Goal: Task Accomplishment & Management: Complete application form

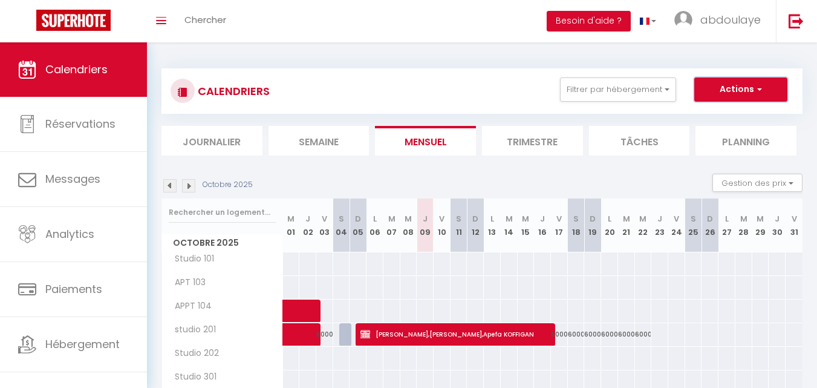
click at [752, 85] on button "Actions" at bounding box center [740, 89] width 93 height 24
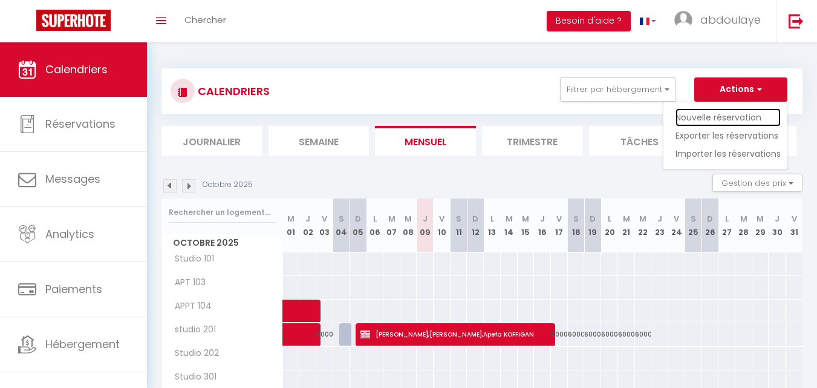
click at [738, 114] on link "Nouvelle réservation" at bounding box center [728, 117] width 105 height 18
select select
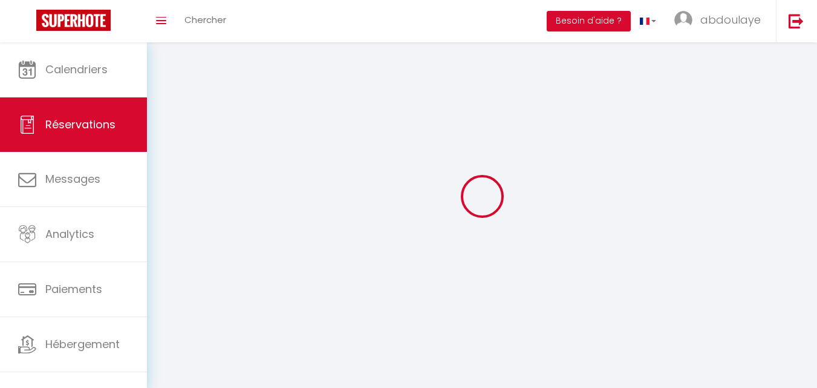
select select
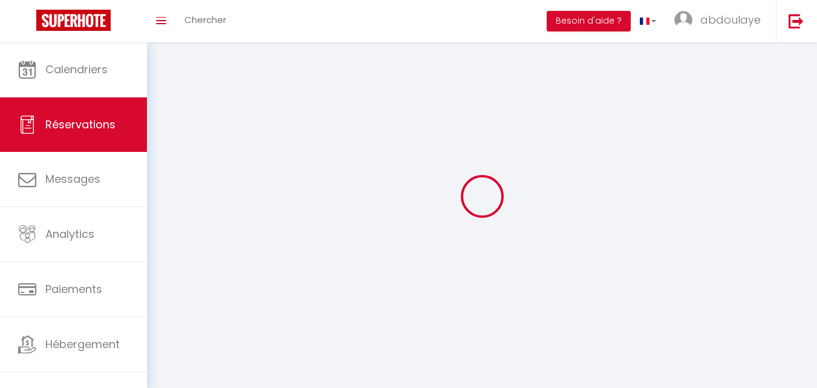
select select
checkbox input "false"
select select
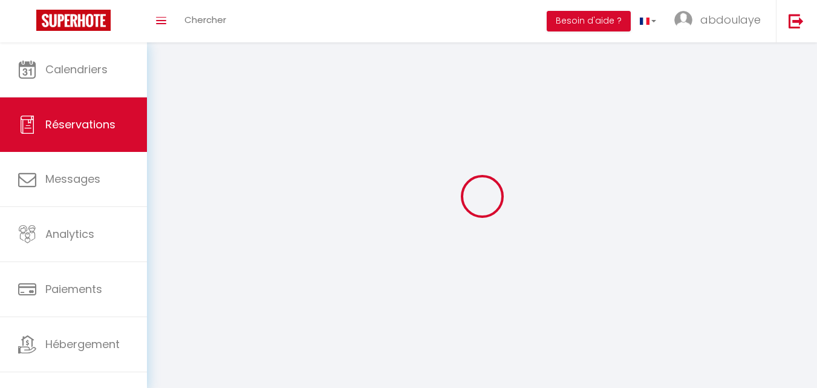
select select
checkbox input "false"
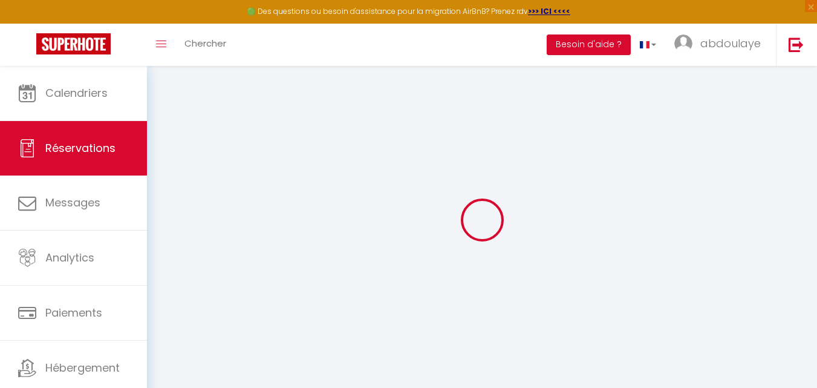
select select
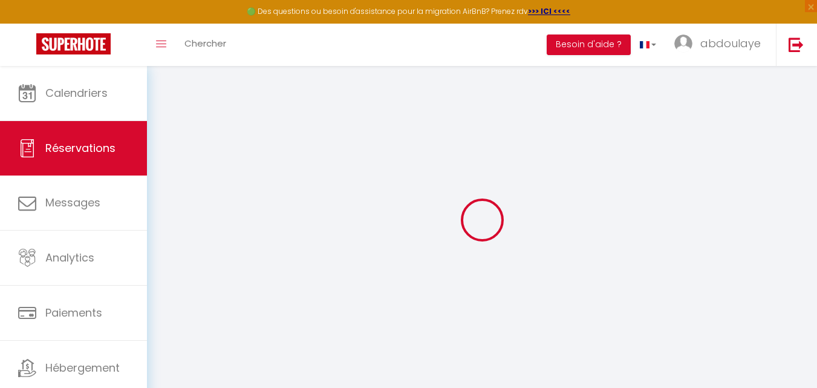
select select
checkbox input "false"
select select
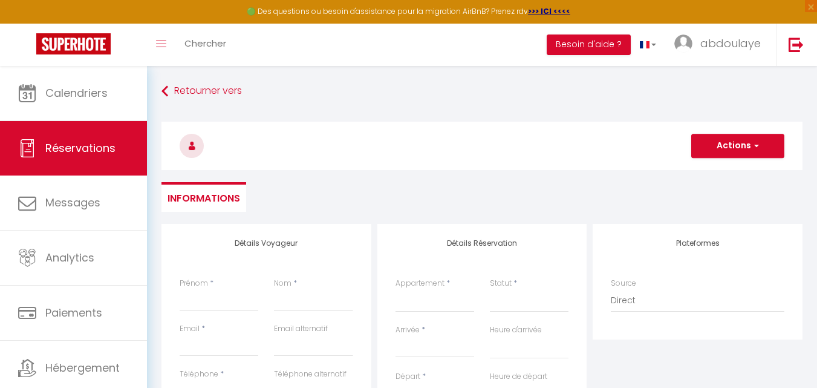
select select
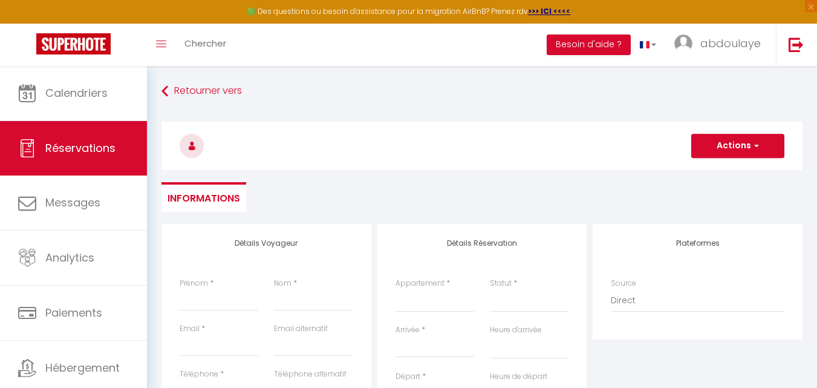
checkbox input "false"
select select
click at [200, 305] on input "Prénom" at bounding box center [219, 300] width 79 height 22
type input "I"
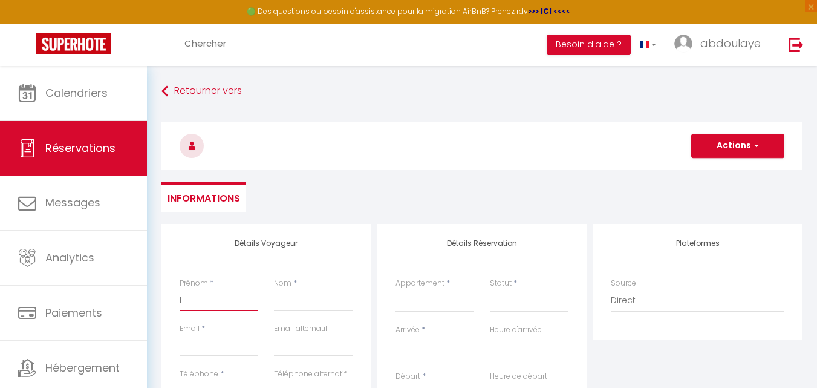
select select
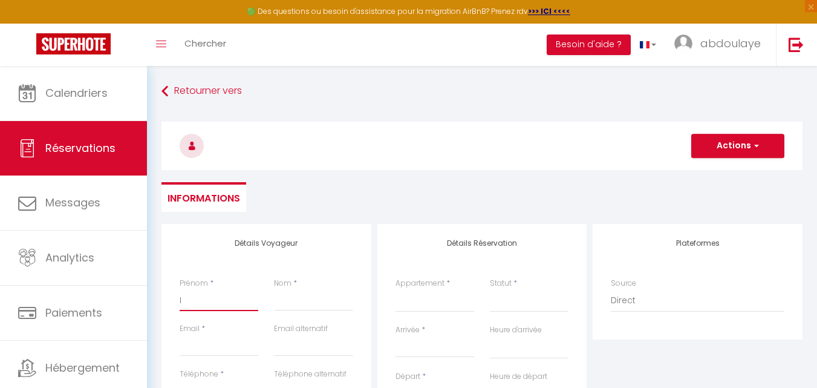
select select
checkbox input "false"
type input "IS"
select select
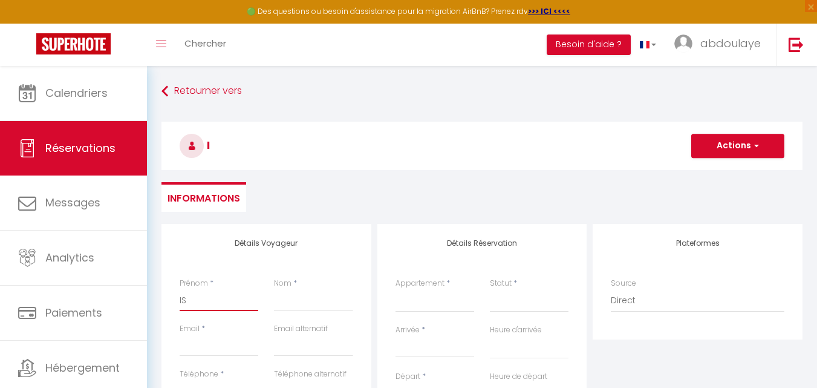
select select
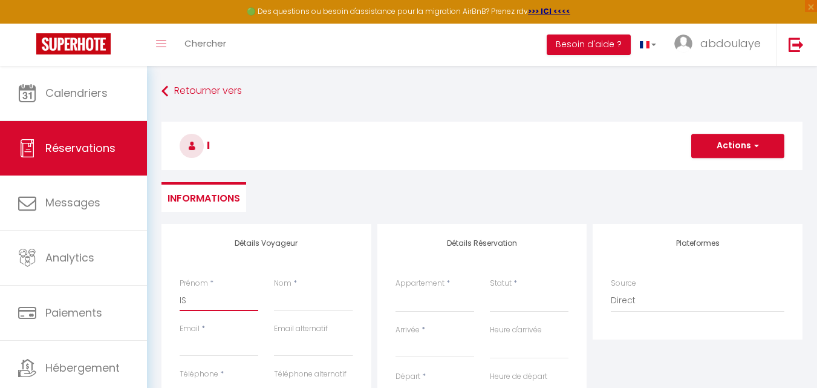
select select
checkbox input "false"
type input "ISE"
select select
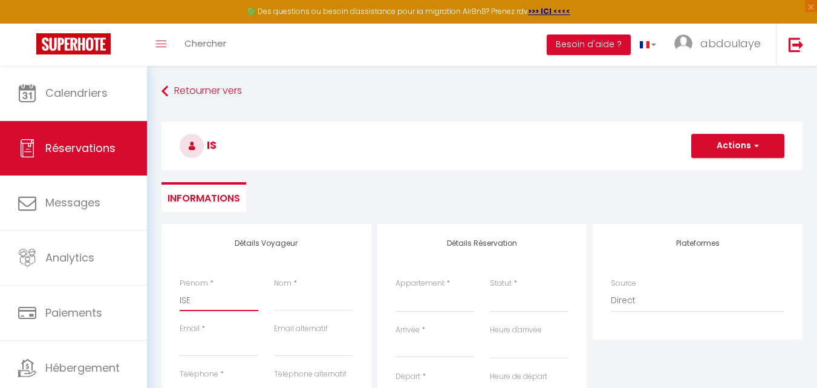
select select
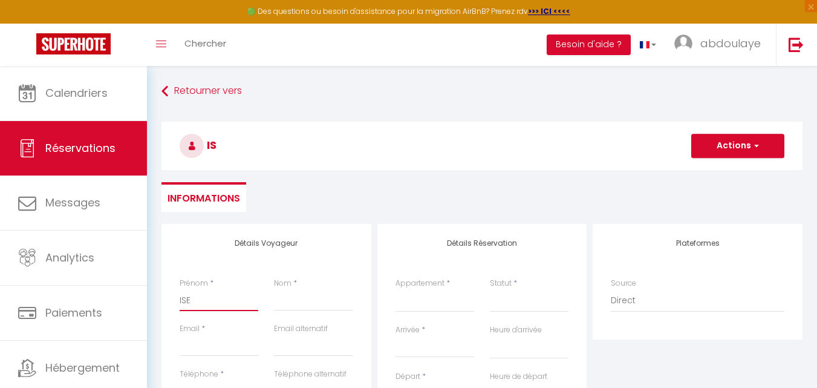
checkbox input "false"
type input "ISEV"
select select
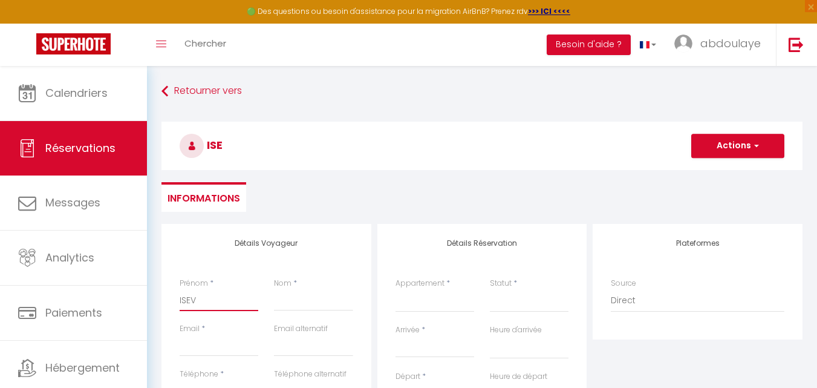
select select
checkbox input "false"
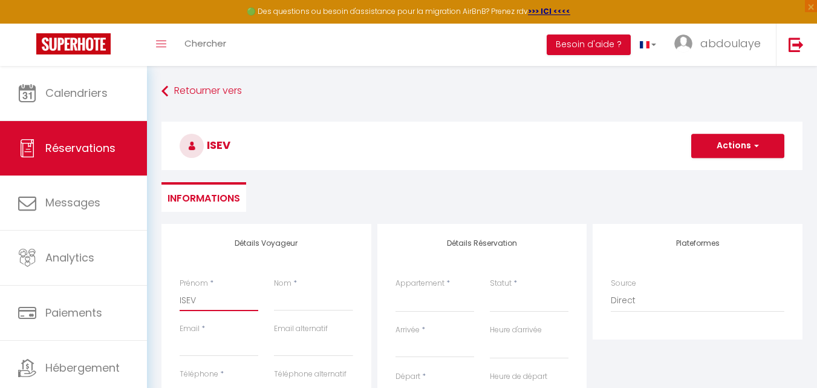
type input "ISEVE"
select select
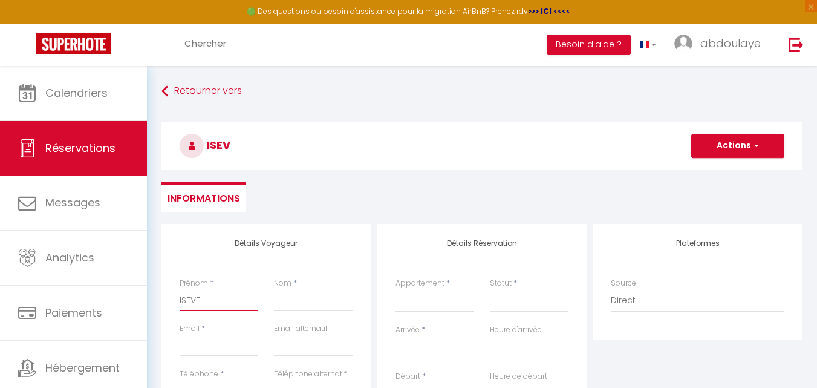
select select
checkbox input "false"
type input "ISEVEM"
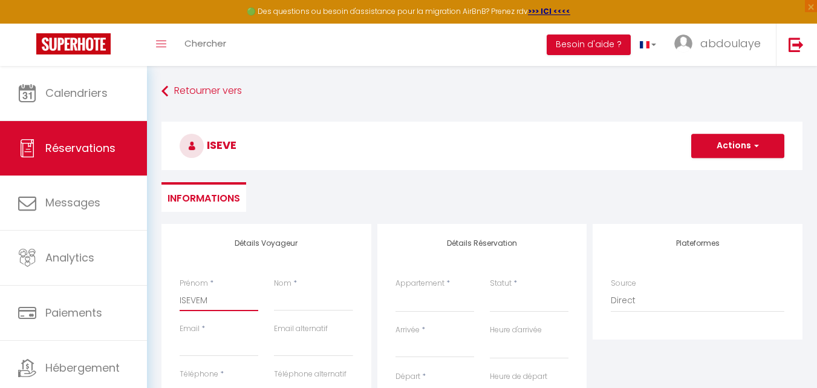
select select
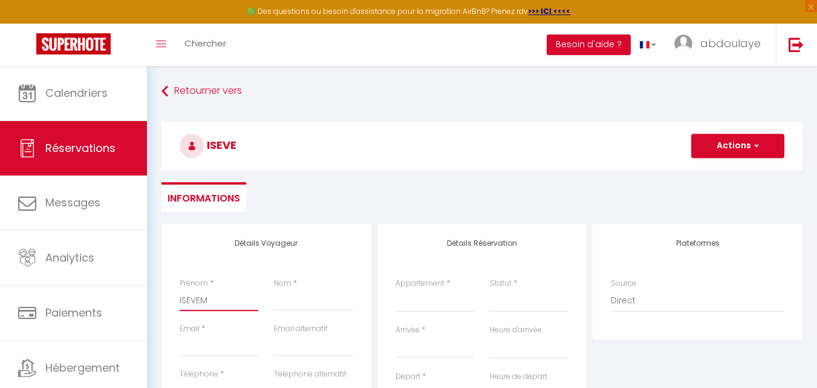
select select
checkbox input "false"
type input "ISEVEM"
click at [213, 344] on input "Email client" at bounding box center [219, 345] width 79 height 22
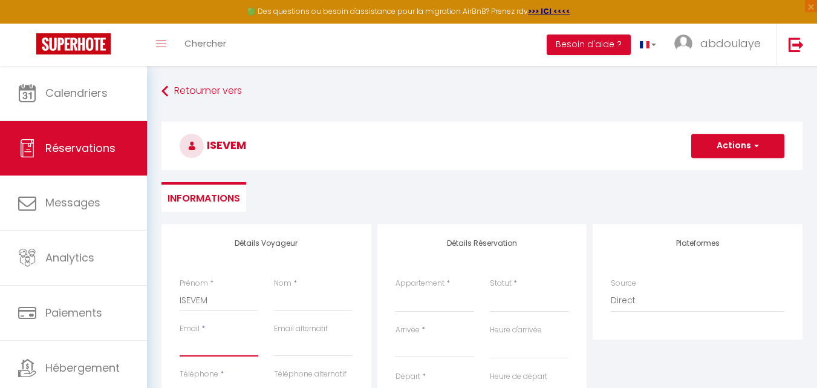
type input "[EMAIL_ADDRESS][DOMAIN_NAME]"
type input "kante"
type input "[EMAIL_ADDRESS][DOMAIN_NAME]"
type input "787184750"
type input "11000"
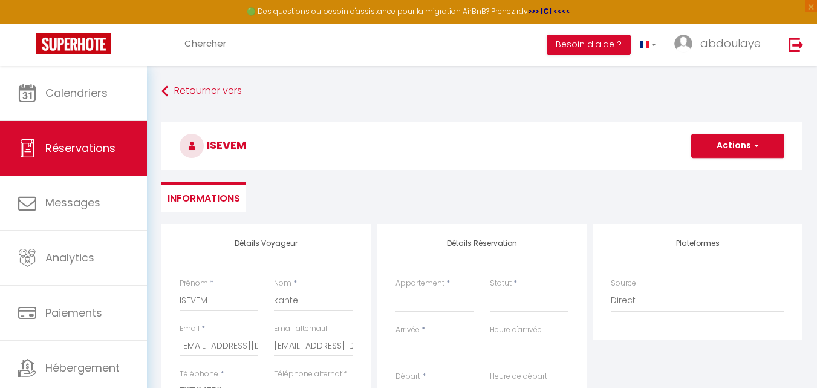
type input "yoff"
type input "[GEOGRAPHIC_DATA]"
select select "SN"
select select
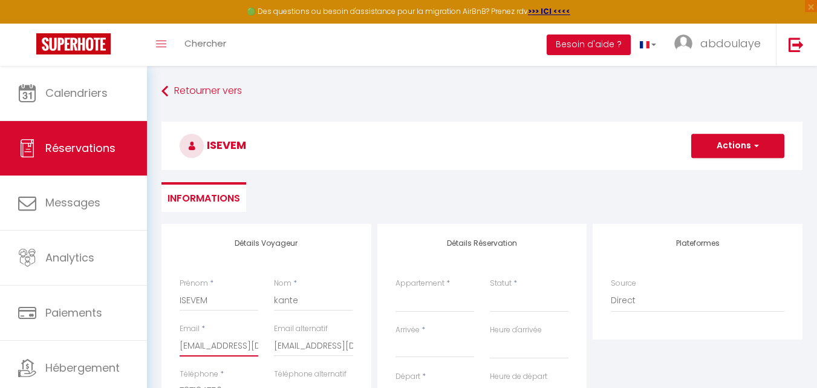
select select
checkbox input "false"
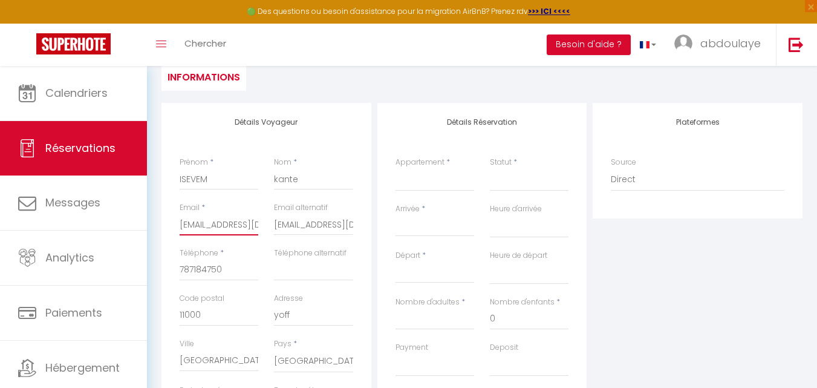
scroll to position [181, 0]
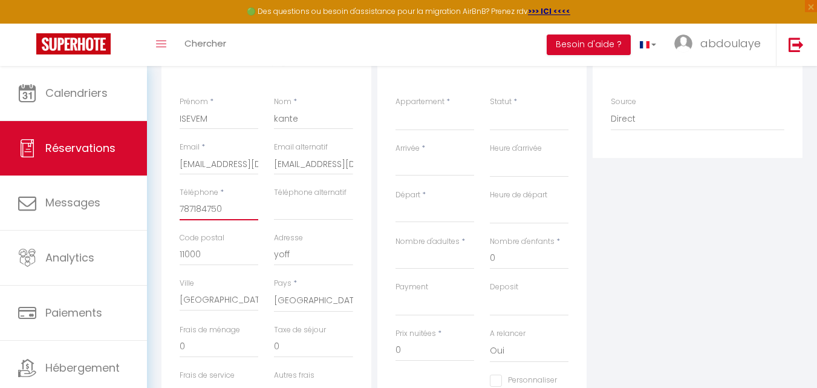
click at [232, 210] on input "787184750" at bounding box center [219, 209] width 79 height 22
type input "78718475"
select select
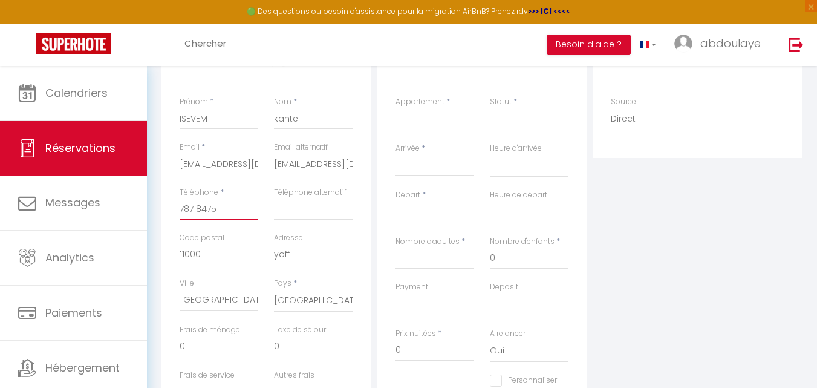
select select
checkbox input "false"
type input "7871847"
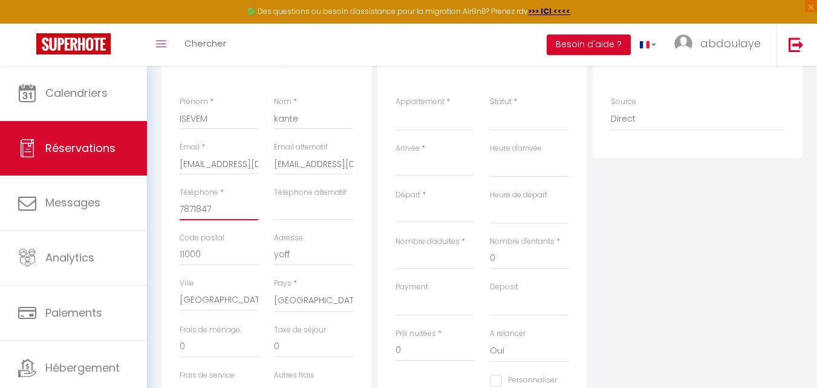
select select
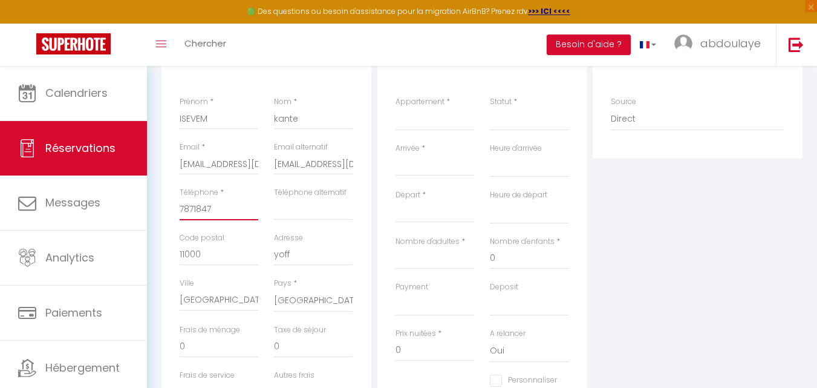
select select
checkbox input "false"
type input "787184"
select select
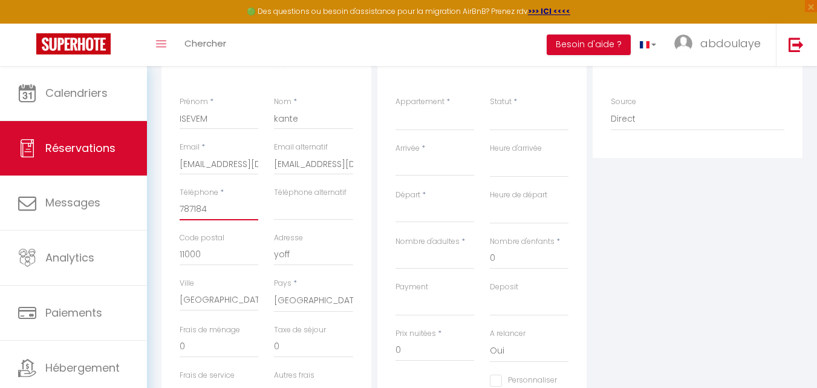
select select
checkbox input "false"
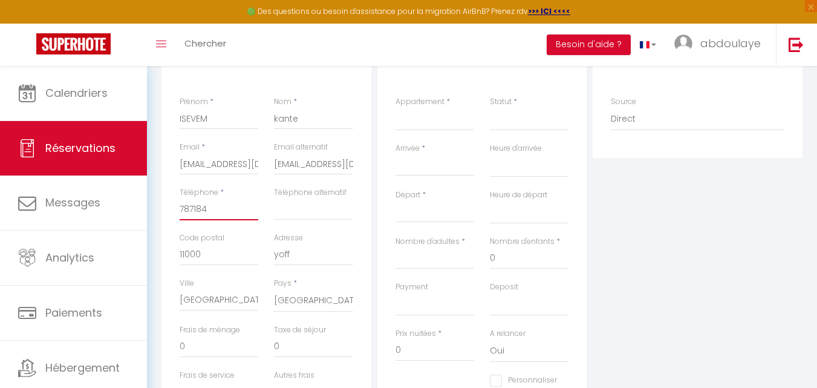
type input "78718"
select select
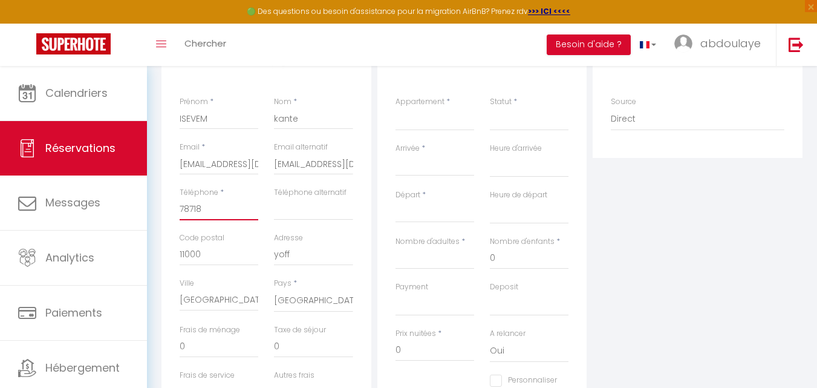
select select
checkbox input "false"
type input "7871"
select select
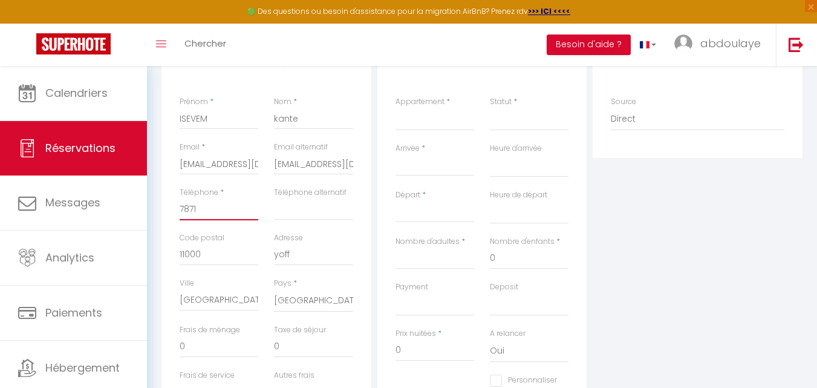
select select
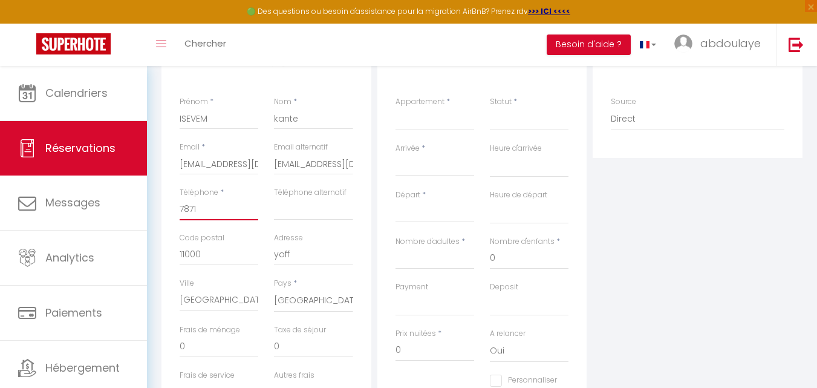
checkbox input "false"
type input "787"
select select
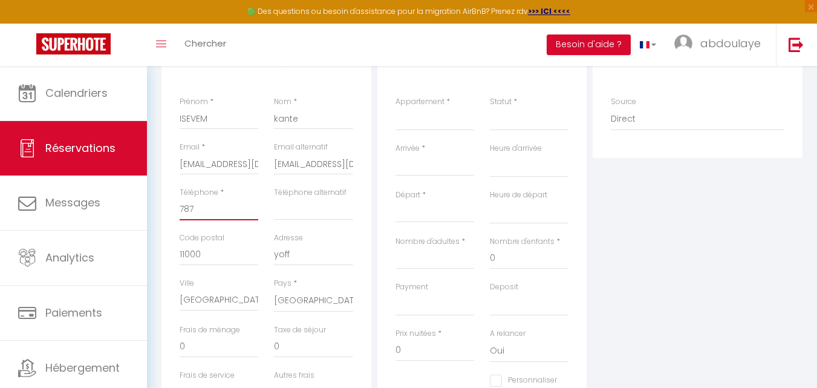
select select
checkbox input "false"
type input "78"
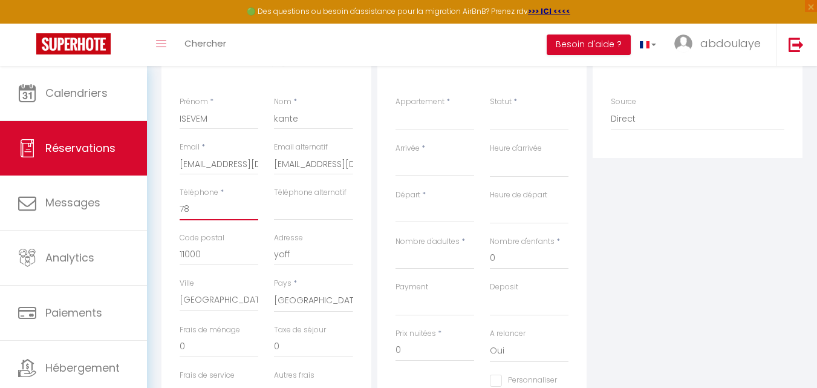
select select
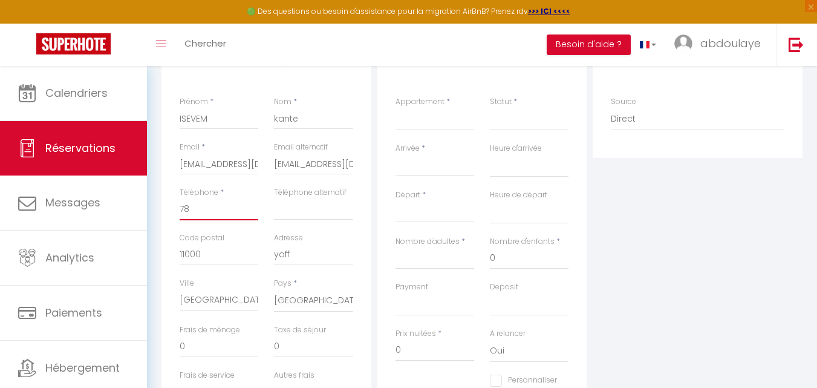
select select
checkbox input "false"
type input "7"
select select
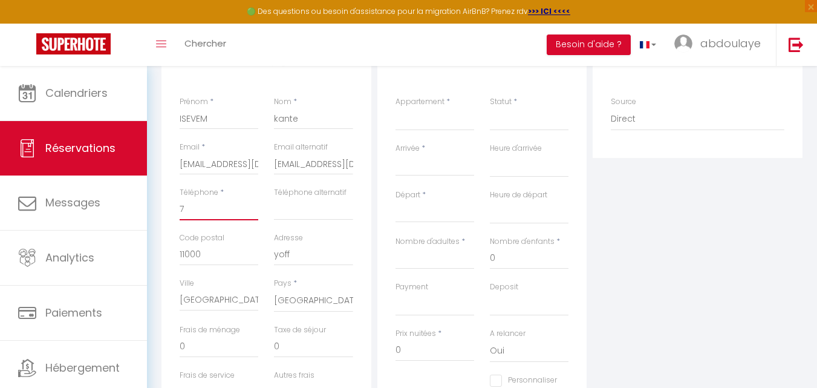
select select
checkbox input "false"
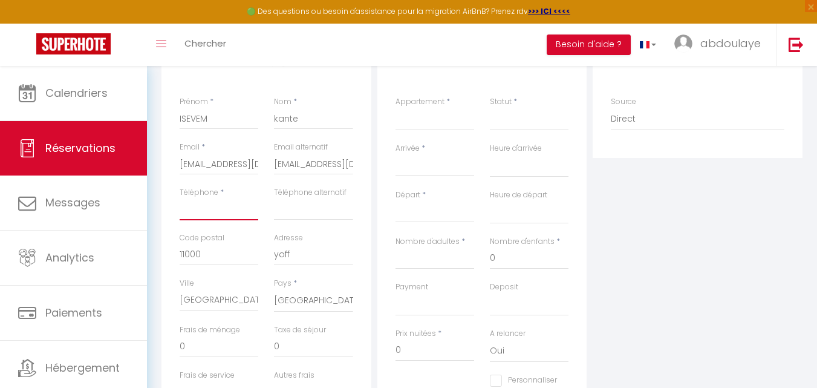
select select
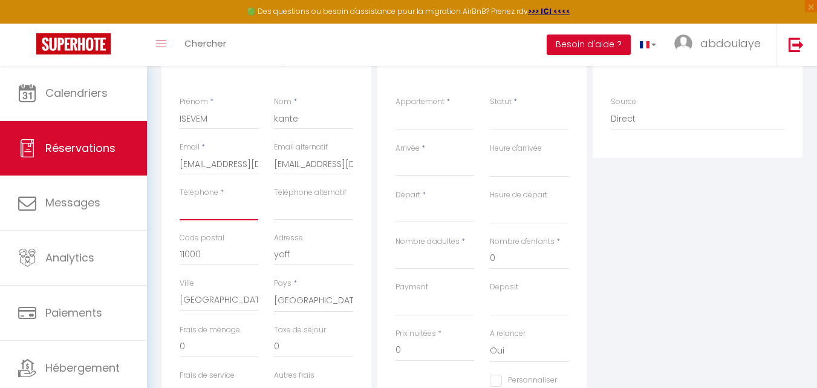
select select
checkbox input "false"
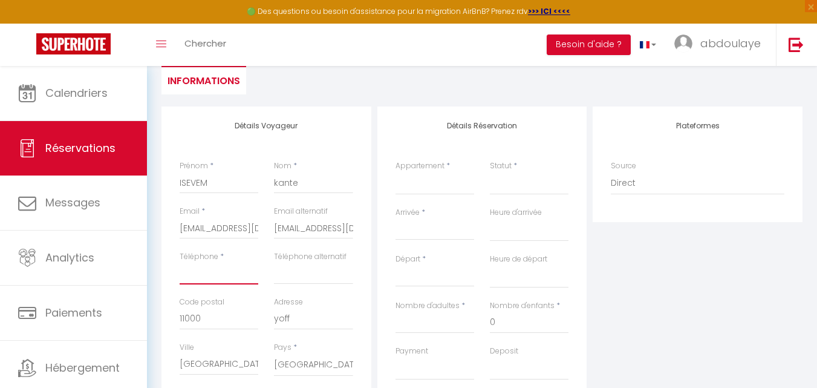
scroll to position [121, 0]
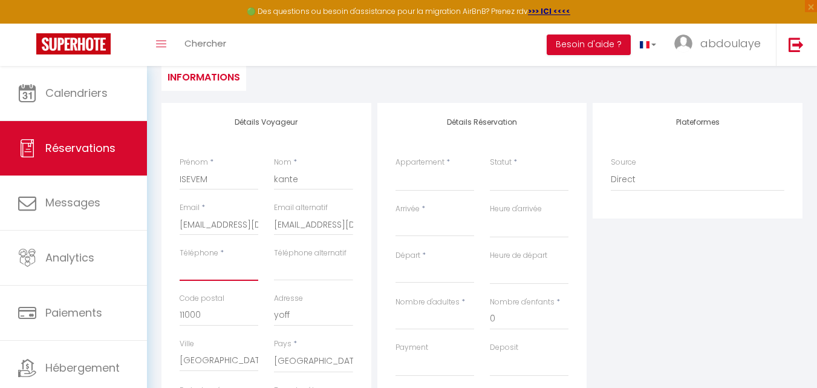
drag, startPoint x: 209, startPoint y: 273, endPoint x: 188, endPoint y: 265, distance: 21.8
click at [188, 265] on input "Téléphone" at bounding box center [219, 270] width 79 height 22
paste input "+ 221 77 701 23 33"
type input "+ 221 77 701 23 33"
select select
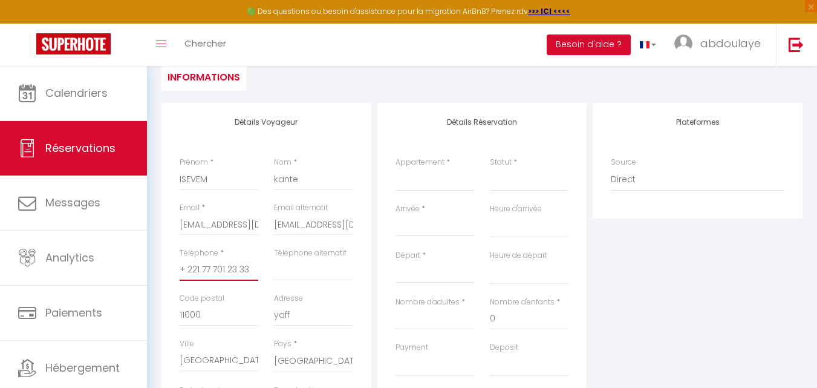
select select
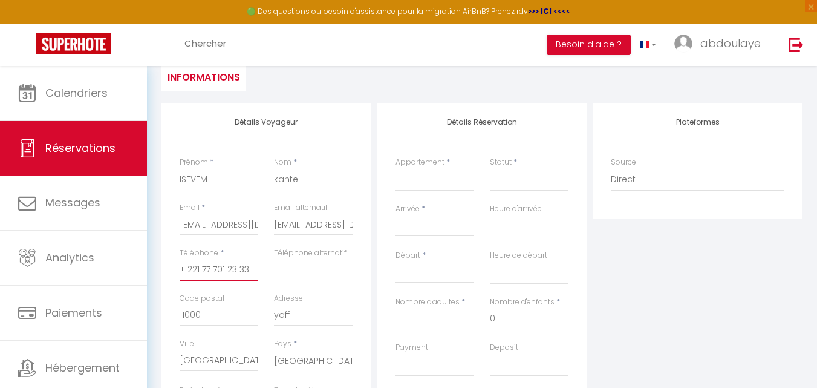
checkbox input "false"
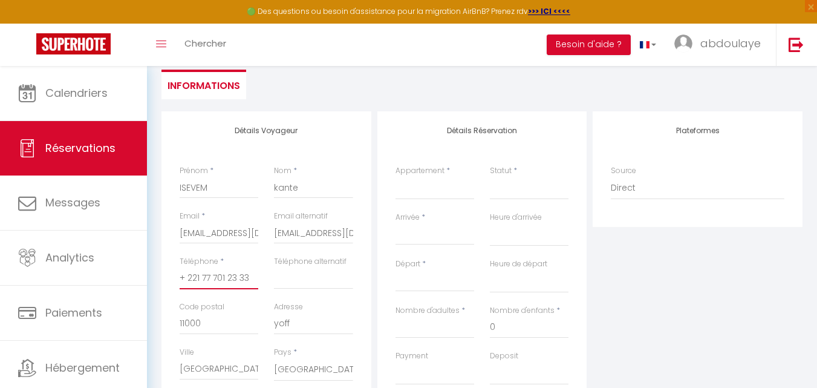
scroll to position [111, 0]
type input "+ 221 77 701 23 33"
click at [417, 195] on select "Studio 101 APT 103 APPT 104 studio 201 Studio 202 Studio 301 Studio 302 Studio …" at bounding box center [435, 189] width 79 height 23
select select "44424"
click at [396, 178] on select "Studio 101 APT 103 APPT 104 studio 201 Studio 202 Studio 301 Studio 302 Studio …" at bounding box center [435, 189] width 79 height 23
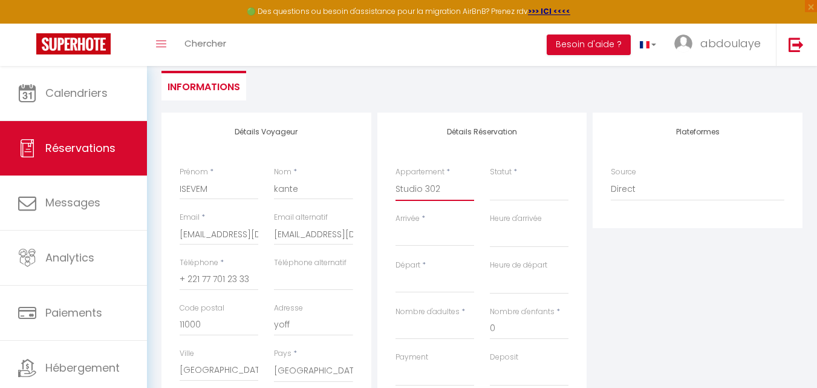
select select
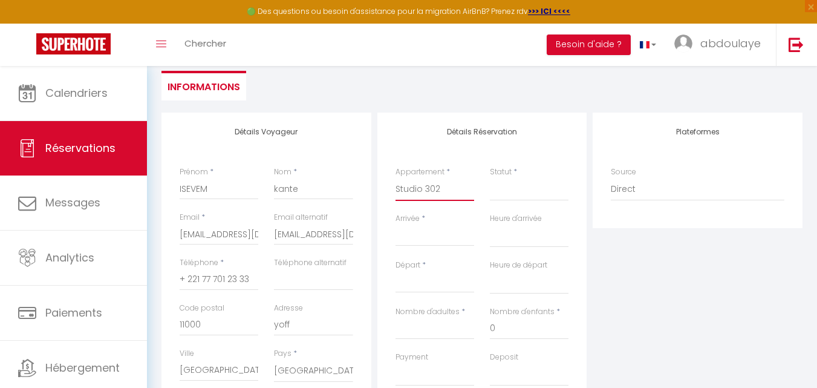
checkbox input "false"
click at [518, 193] on select "Confirmé Non Confirmé [PERSON_NAME] par le voyageur No Show Request" at bounding box center [529, 189] width 79 height 23
click at [493, 189] on select "Confirmé Non Confirmé [PERSON_NAME] par le voyageur No Show Request" at bounding box center [529, 189] width 79 height 23
click at [508, 194] on select "Confirmé Non Confirmé [PERSON_NAME] par le voyageur No Show Request" at bounding box center [529, 189] width 79 height 23
click at [426, 241] on input "Arrivée" at bounding box center [435, 237] width 79 height 16
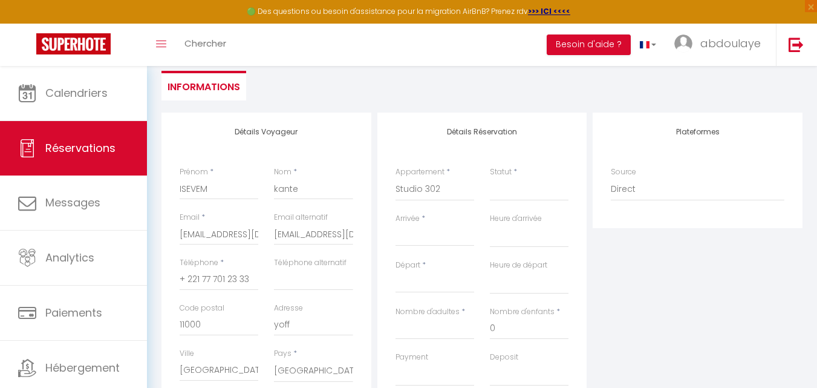
select select
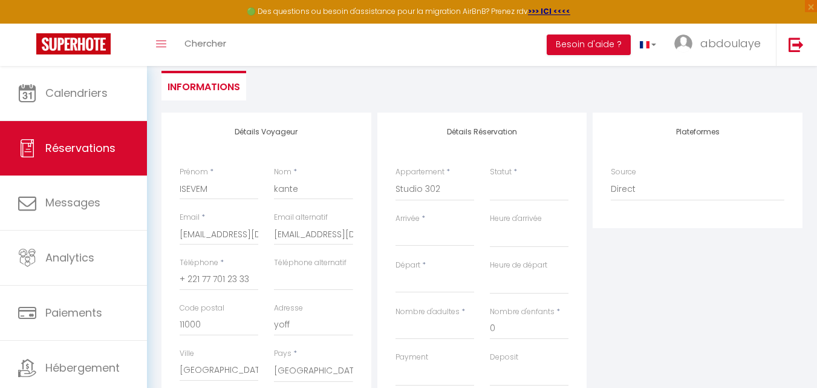
checkbox input "false"
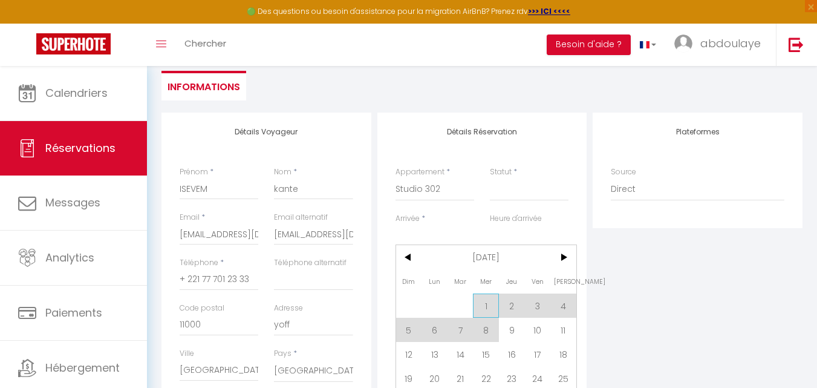
click at [487, 306] on span "1" at bounding box center [486, 305] width 26 height 24
click at [680, 237] on div "Plateformes Source Direct [DOMAIN_NAME] [DOMAIN_NAME] Chalet montagne Expedia G…" at bounding box center [698, 328] width 216 height 432
select select
type input "Mer 01 Octobre 2025"
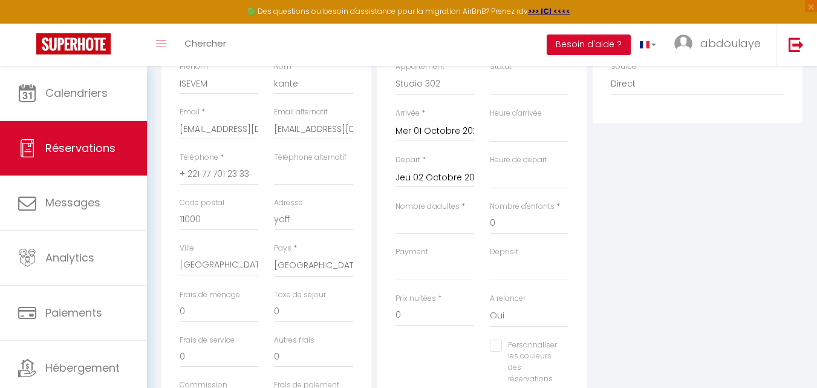
scroll to position [172, 0]
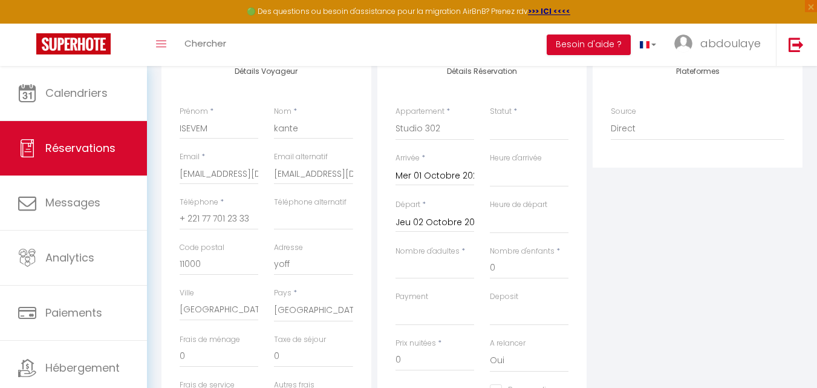
click at [464, 221] on input "Jeu 02 Octobre 2025" at bounding box center [435, 223] width 79 height 16
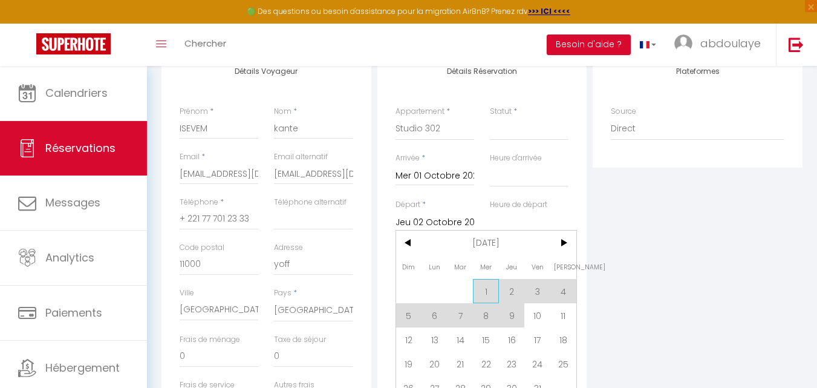
click at [486, 290] on span "1" at bounding box center [486, 291] width 26 height 24
click at [560, 238] on div "Heure de départ 00:00 00:30 01:00 01:30 02:00 02:30 03:00 03:30 04:00 04:30 05:…" at bounding box center [529, 222] width 94 height 47
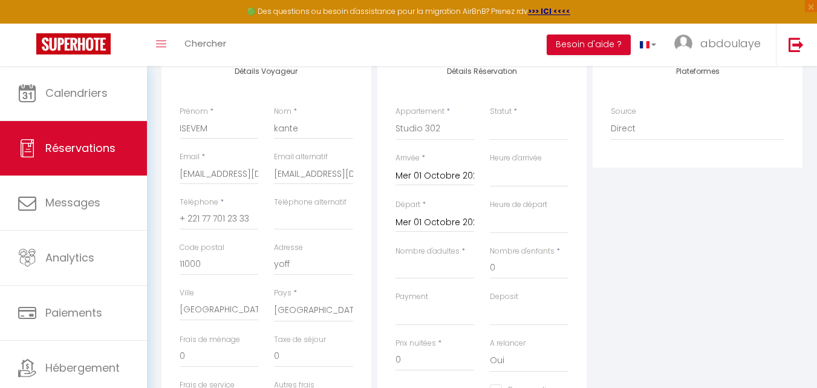
click at [440, 218] on input "Mer 01 Octobre 2025" at bounding box center [435, 223] width 79 height 16
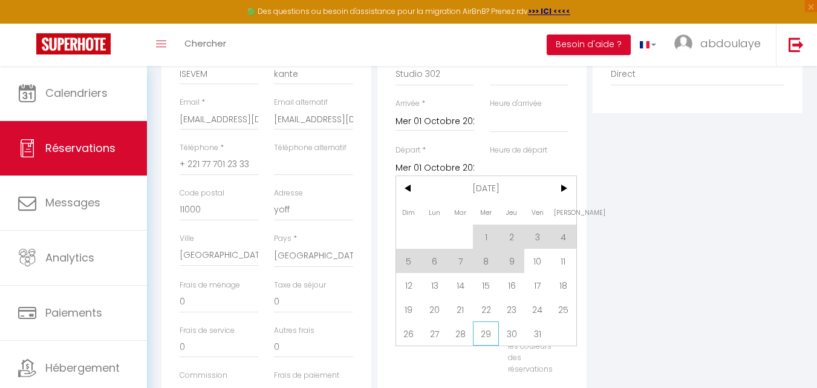
scroll to position [293, 0]
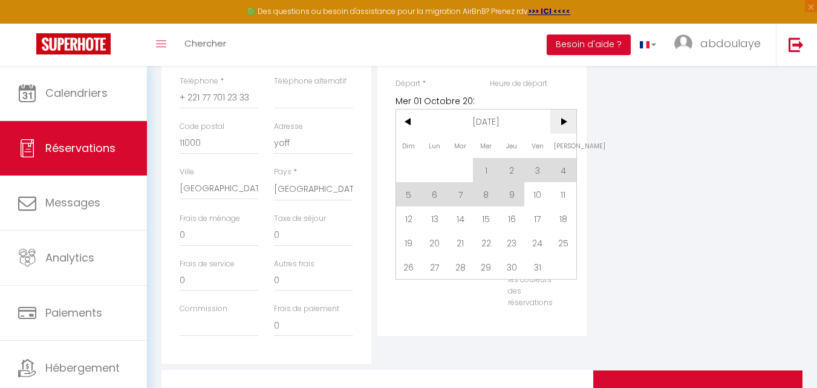
click at [565, 125] on span ">" at bounding box center [563, 121] width 26 height 24
click at [566, 120] on span ">" at bounding box center [563, 121] width 26 height 24
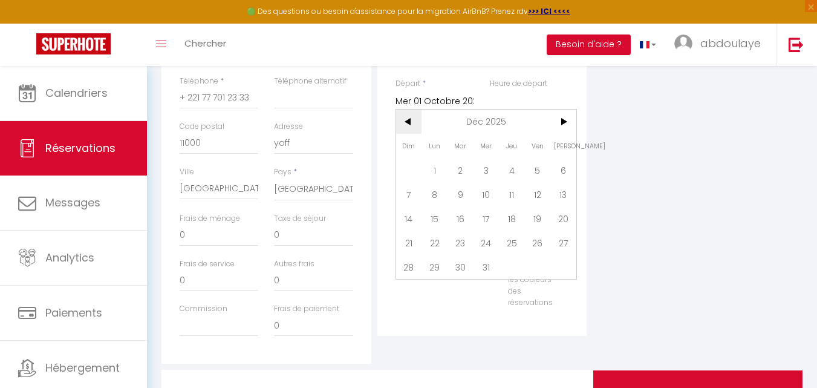
click at [409, 124] on span "<" at bounding box center [409, 121] width 26 height 24
click at [568, 164] on span "1" at bounding box center [563, 170] width 26 height 24
click at [565, 168] on div "Nombre d'enfants * 0" at bounding box center [529, 147] width 94 height 45
click at [565, 170] on div "Deposit OK KO" at bounding box center [529, 187] width 79 height 34
click at [560, 170] on div "Deposit OK KO" at bounding box center [529, 187] width 79 height 34
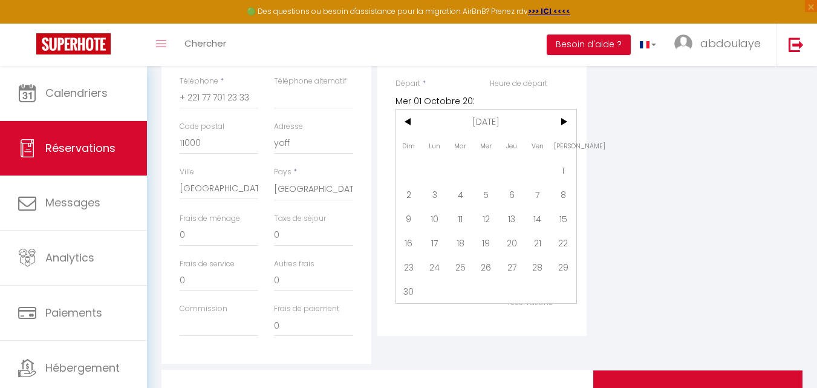
click at [561, 169] on div "Détails Réservation Appartement * Studio 101 APT 103 APPT 104 studio [GEOGRAPHI…" at bounding box center [482, 133] width 210 height 405
click at [562, 171] on div "Deposit OK KO" at bounding box center [529, 187] width 79 height 34
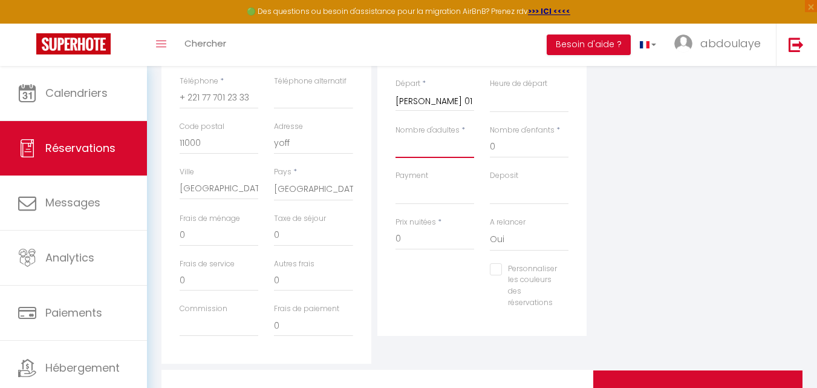
click at [434, 148] on input "Nombre d'adultes" at bounding box center [435, 147] width 79 height 22
click at [434, 241] on input "0" at bounding box center [435, 239] width 79 height 22
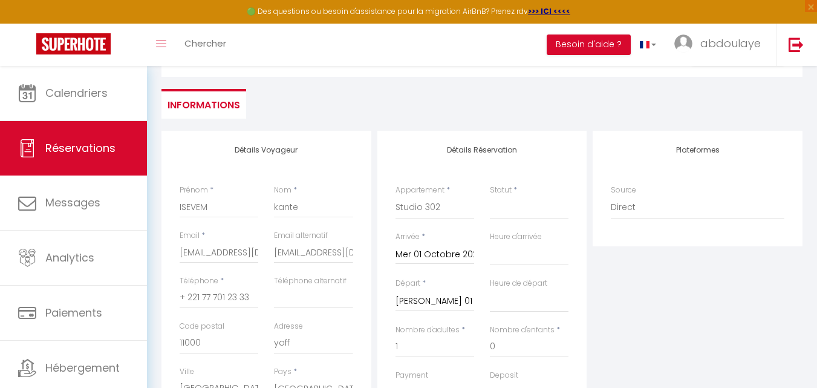
scroll to position [111, 0]
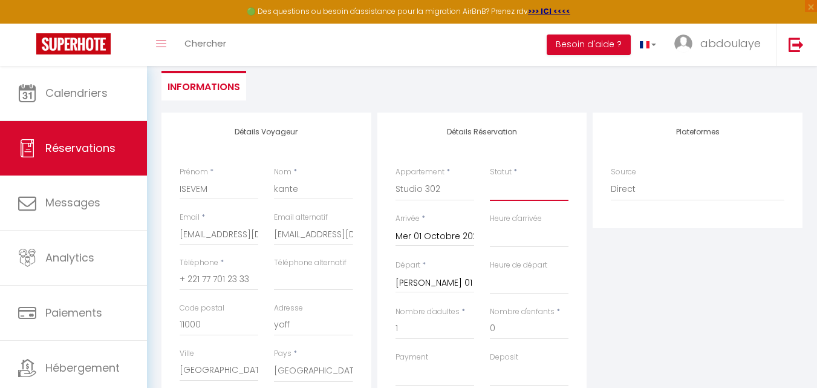
click at [515, 187] on select "Confirmé Non Confirmé [PERSON_NAME] par le voyageur No Show Request" at bounding box center [529, 189] width 79 height 23
click at [490, 178] on select "Confirmé Non Confirmé [PERSON_NAME] par le voyageur No Show Request" at bounding box center [529, 189] width 79 height 23
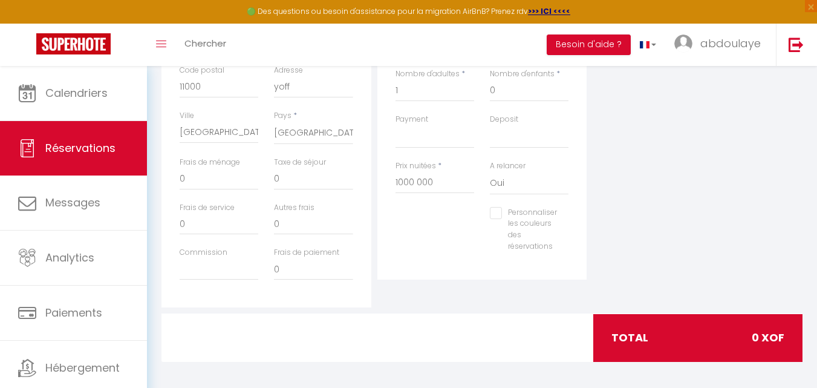
scroll to position [353, 0]
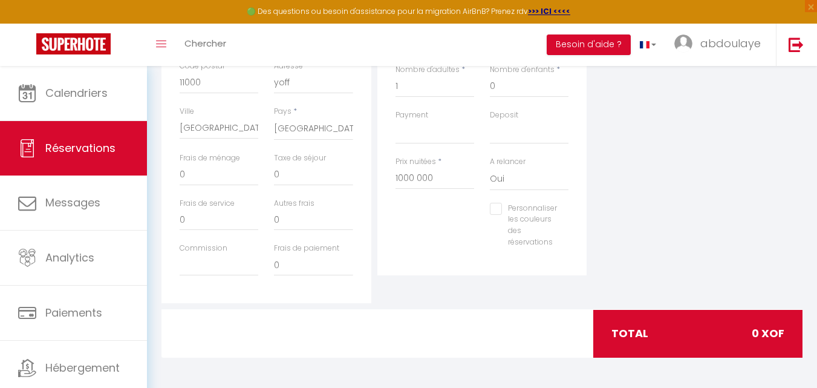
click at [695, 334] on div "total 0 XOF" at bounding box center [697, 333] width 209 height 47
click at [664, 330] on div "total 0 XOF" at bounding box center [697, 333] width 209 height 47
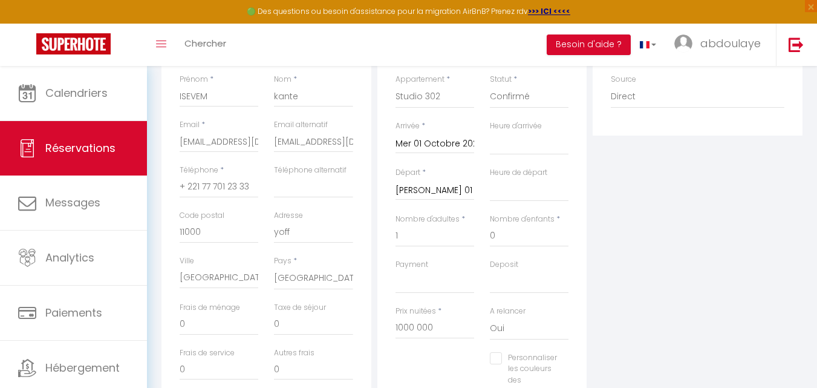
scroll to position [0, 0]
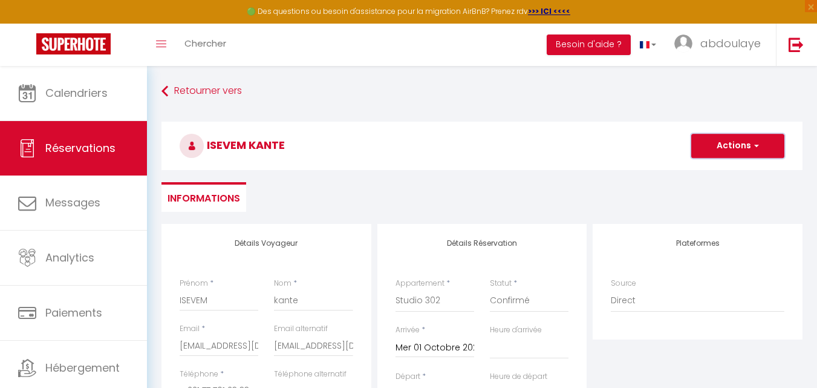
click at [757, 140] on button "Actions" at bounding box center [737, 146] width 93 height 24
click at [712, 171] on link "Enregistrer" at bounding box center [726, 172] width 96 height 16
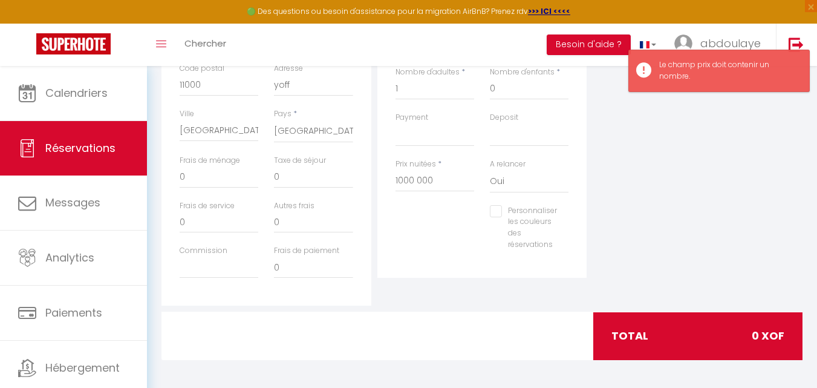
scroll to position [353, 0]
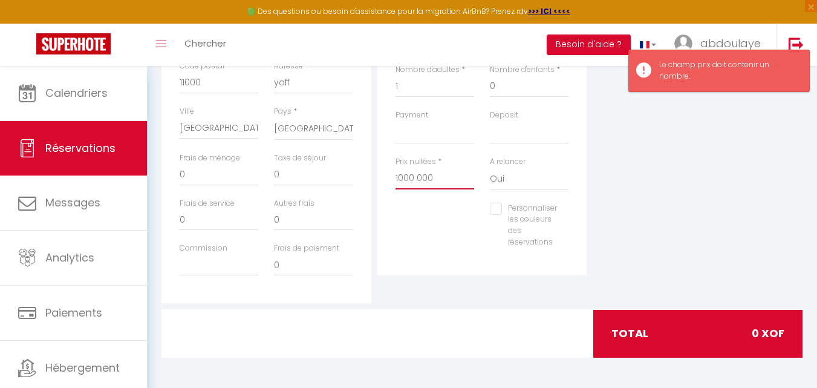
click at [453, 178] on input "1000 000" at bounding box center [435, 179] width 79 height 22
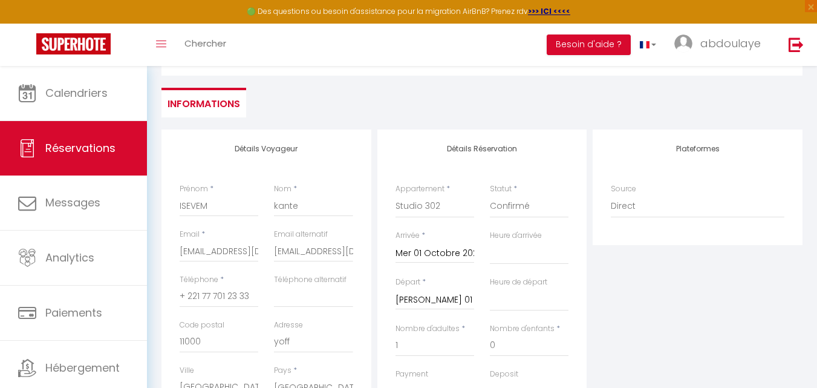
scroll to position [51, 0]
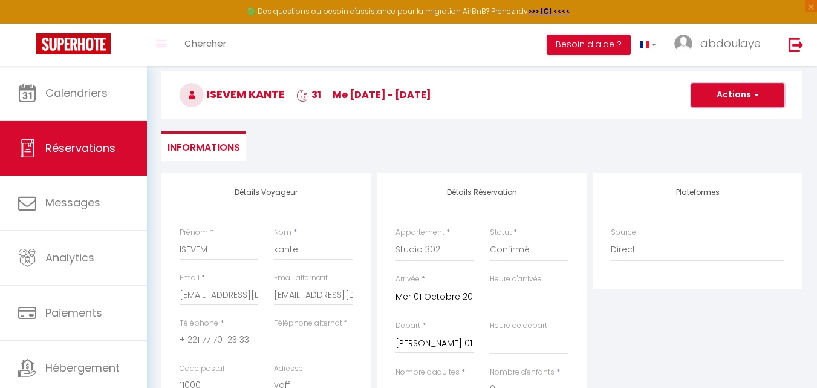
click at [740, 96] on button "Actions" at bounding box center [737, 95] width 93 height 24
click at [729, 118] on link "Enregistrer" at bounding box center [726, 122] width 96 height 16
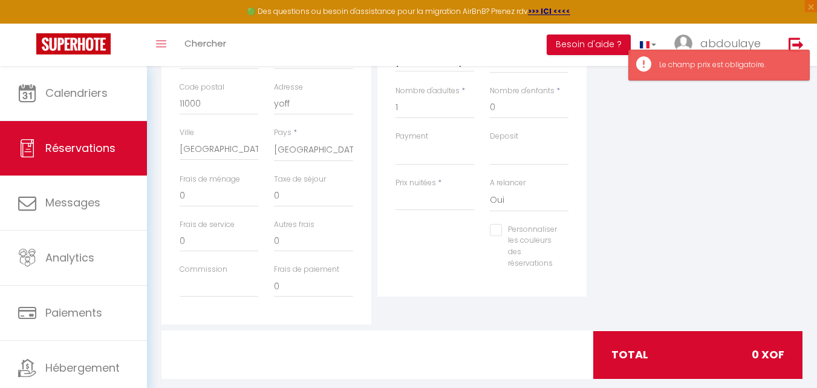
scroll to position [353, 0]
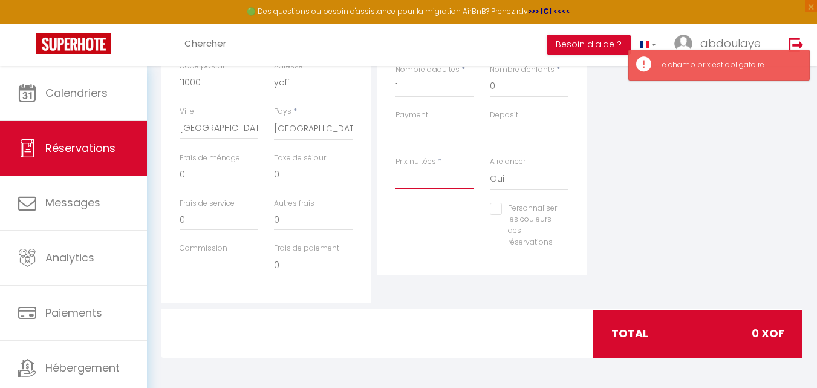
click at [399, 175] on input "Prix nuitées" at bounding box center [435, 179] width 79 height 22
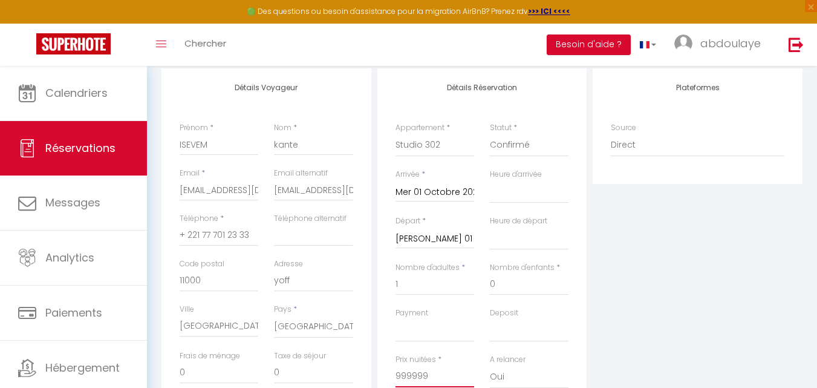
scroll to position [51, 0]
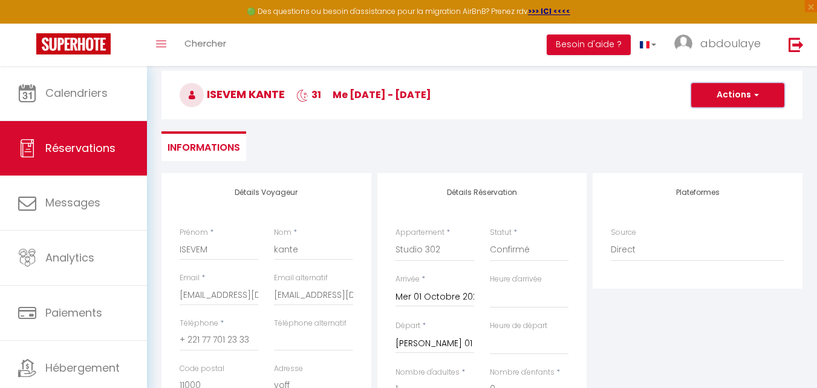
click at [759, 97] on button "Actions" at bounding box center [737, 95] width 93 height 24
click at [737, 120] on link "Enregistrer" at bounding box center [726, 122] width 96 height 16
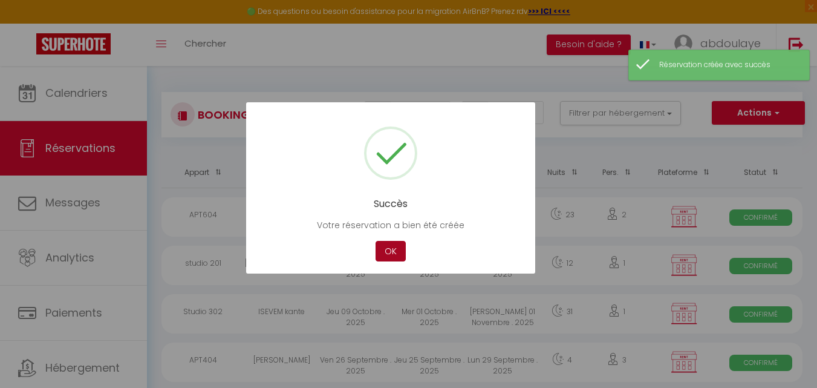
click at [386, 253] on button "OK" at bounding box center [391, 251] width 30 height 21
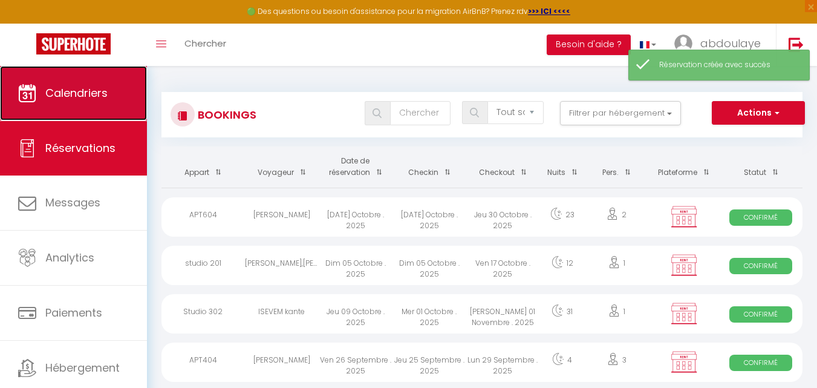
click at [91, 103] on link "Calendriers" at bounding box center [73, 93] width 147 height 54
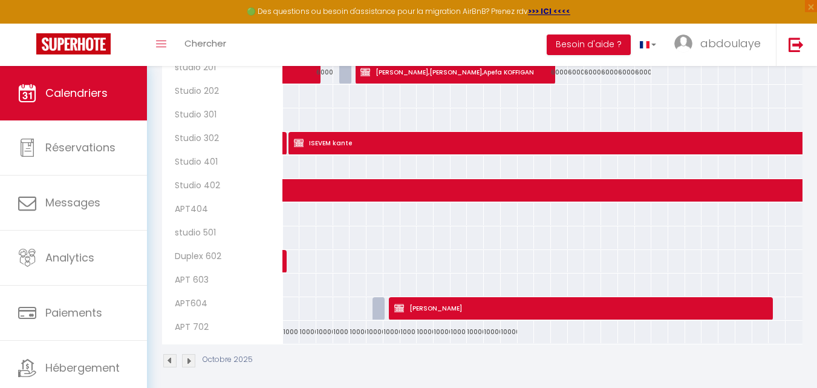
scroll to position [292, 0]
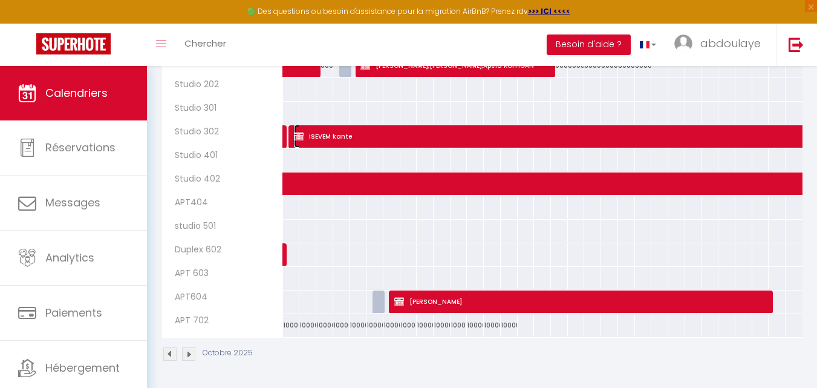
click at [336, 131] on span "ISEVEM kante" at bounding box center [725, 136] width 862 height 23
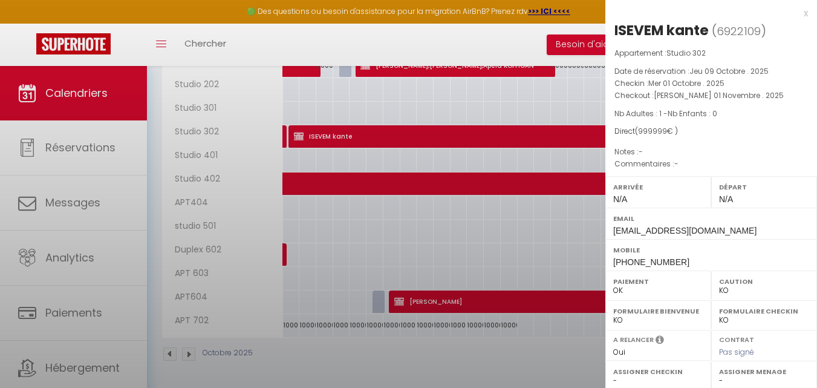
click at [334, 128] on div at bounding box center [408, 194] width 817 height 388
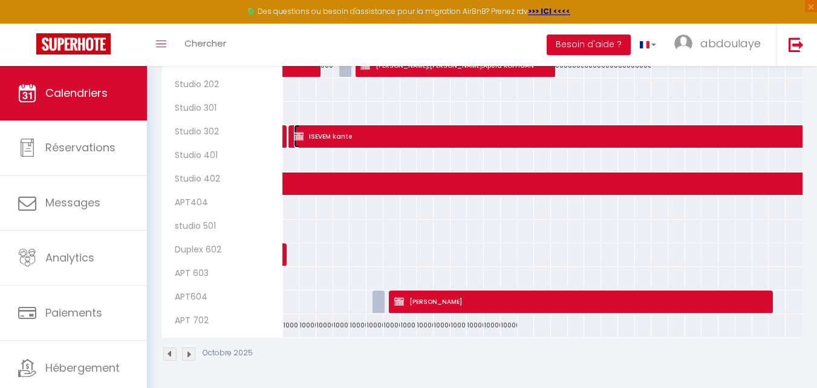
click at [365, 131] on span "ISEVEM kante" at bounding box center [725, 136] width 862 height 23
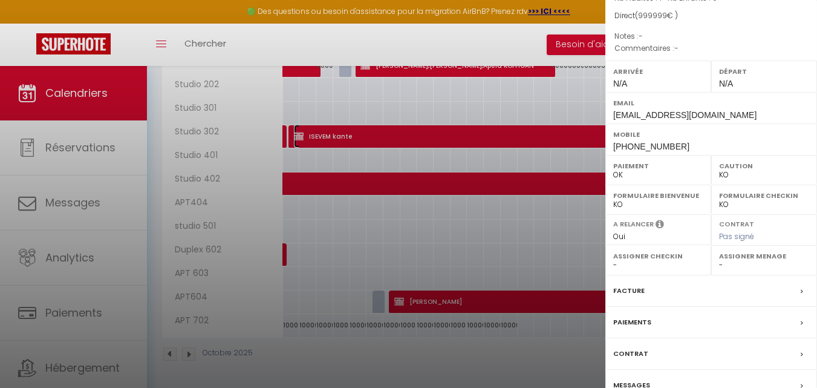
scroll to position [176, 0]
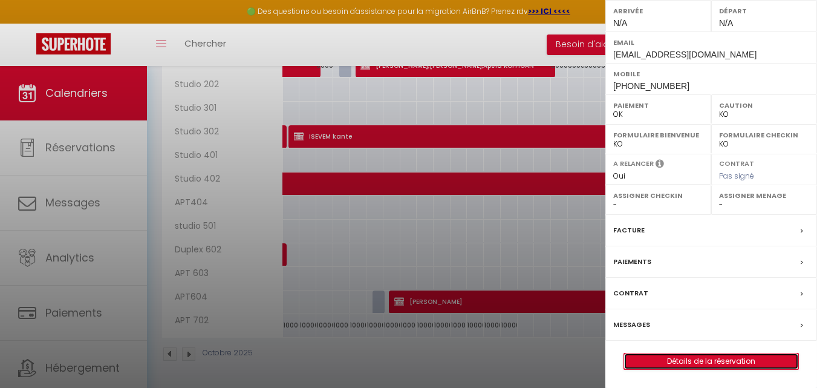
click at [704, 362] on link "Détails de la réservation" at bounding box center [711, 361] width 174 height 16
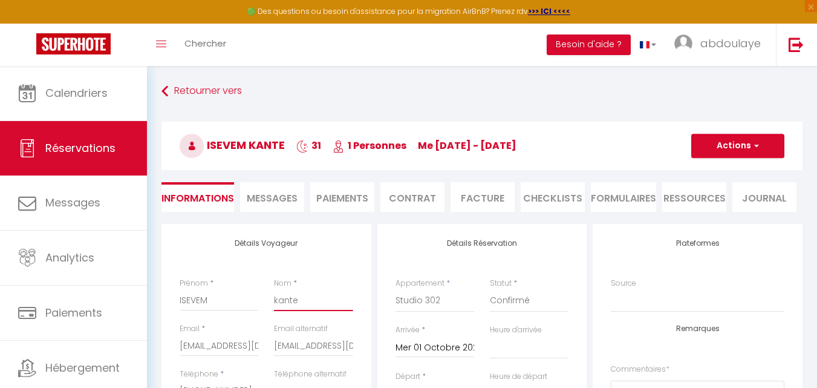
click at [304, 291] on input "kante" at bounding box center [313, 300] width 79 height 22
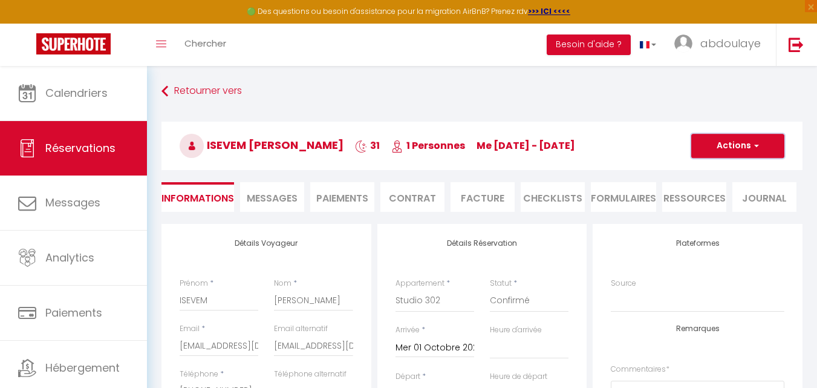
click at [762, 143] on button "Actions" at bounding box center [737, 146] width 93 height 24
click at [728, 167] on link "Enregistrer" at bounding box center [726, 172] width 96 height 16
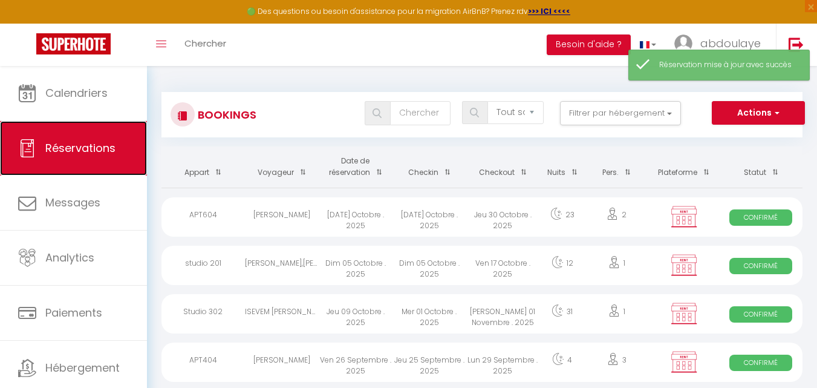
click at [76, 148] on span "Réservations" at bounding box center [80, 147] width 70 height 15
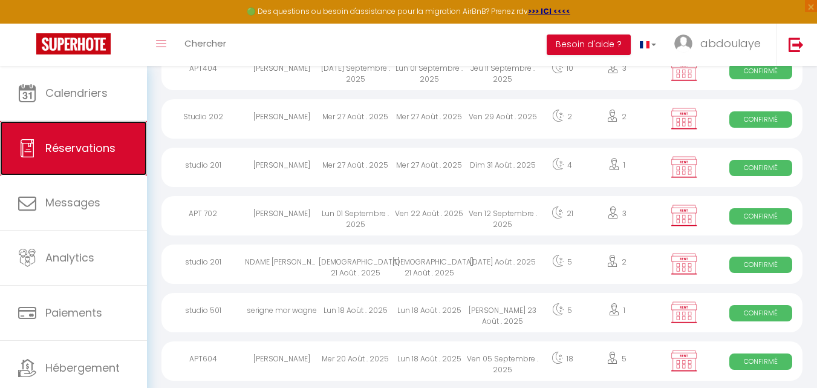
scroll to position [907, 0]
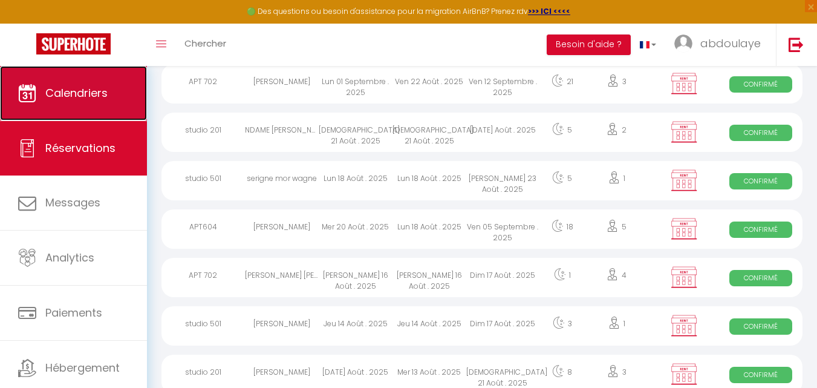
click at [54, 93] on span "Calendriers" at bounding box center [76, 92] width 62 height 15
